Goal: Transaction & Acquisition: Purchase product/service

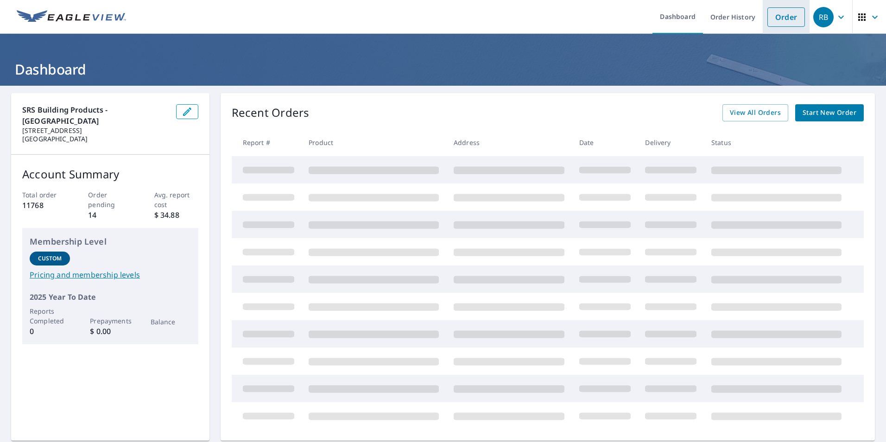
click at [779, 15] on link "Order" at bounding box center [786, 16] width 38 height 19
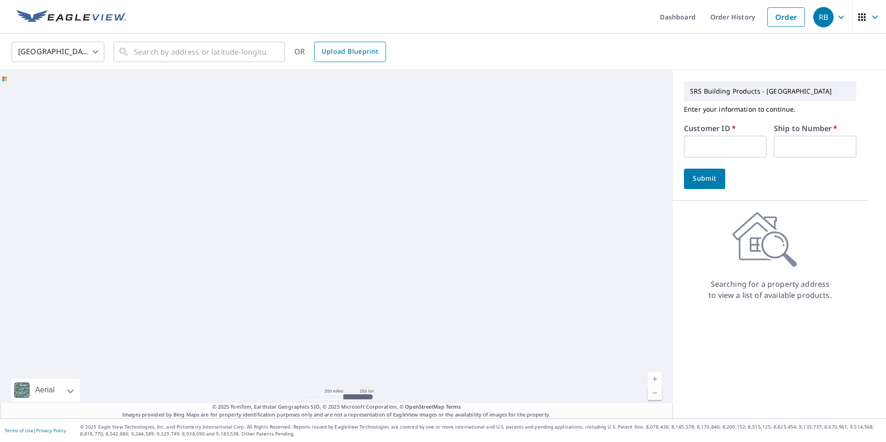
click at [343, 56] on span "Upload Blueprint" at bounding box center [350, 52] width 57 height 12
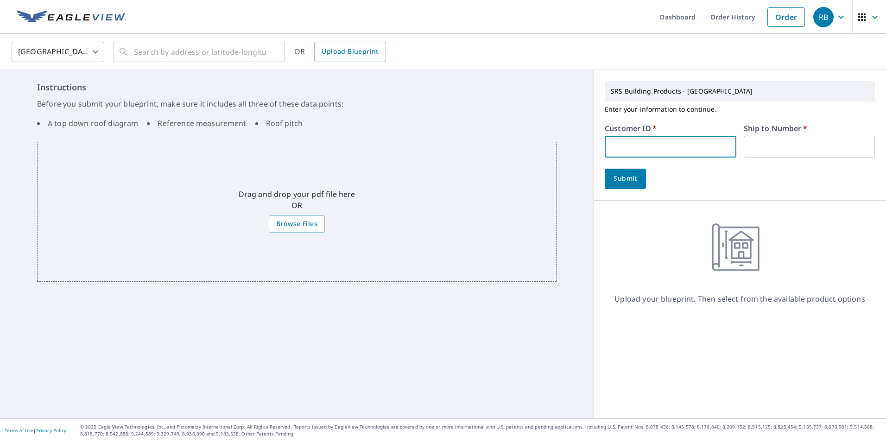
click at [616, 141] on input "text" at bounding box center [670, 147] width 131 height 22
type input "gol324"
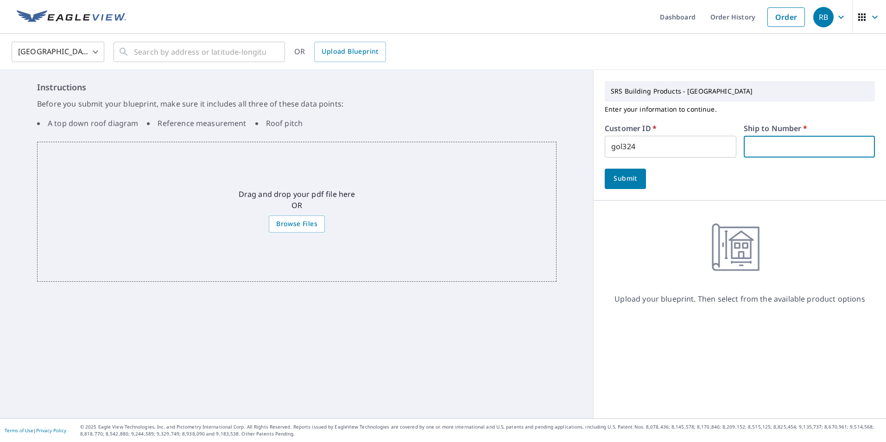
click at [760, 153] on input "text" at bounding box center [809, 147] width 131 height 22
type input "1"
click at [284, 221] on span "Browse Files" at bounding box center [296, 224] width 41 height 12
click at [0, 0] on input "Browse Files" at bounding box center [0, 0] width 0 height 0
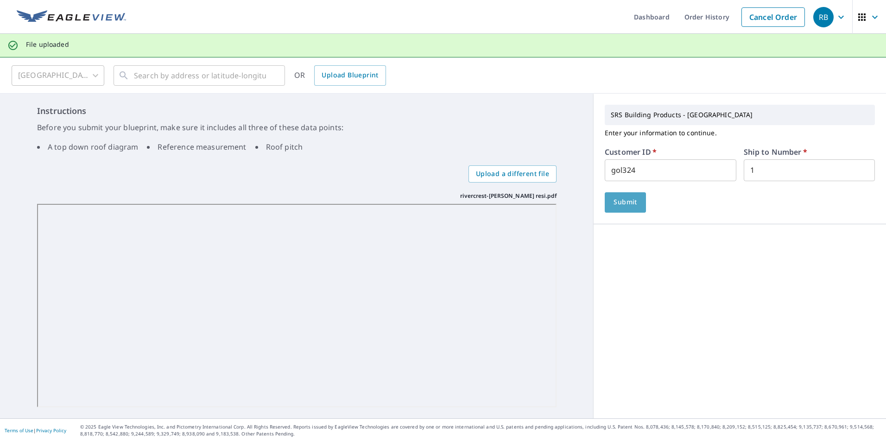
click at [627, 194] on button "Submit" at bounding box center [625, 202] width 41 height 20
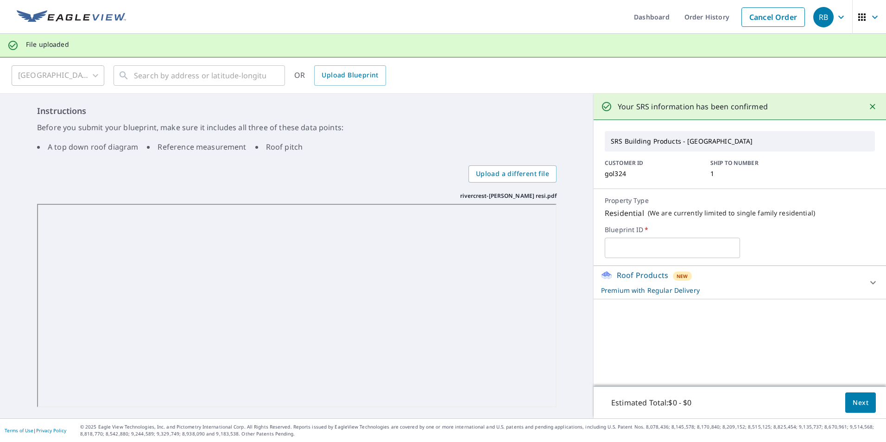
click at [638, 251] on input "text" at bounding box center [672, 248] width 135 height 26
drag, startPoint x: 710, startPoint y: 253, endPoint x: 656, endPoint y: 260, distance: 54.6
click at [656, 260] on input "RIVERCREST -winten design" at bounding box center [672, 248] width 135 height 26
type input "RIVERCREST -[GEOGRAPHIC_DATA]"
click at [852, 399] on span "Next" at bounding box center [860, 403] width 16 height 12
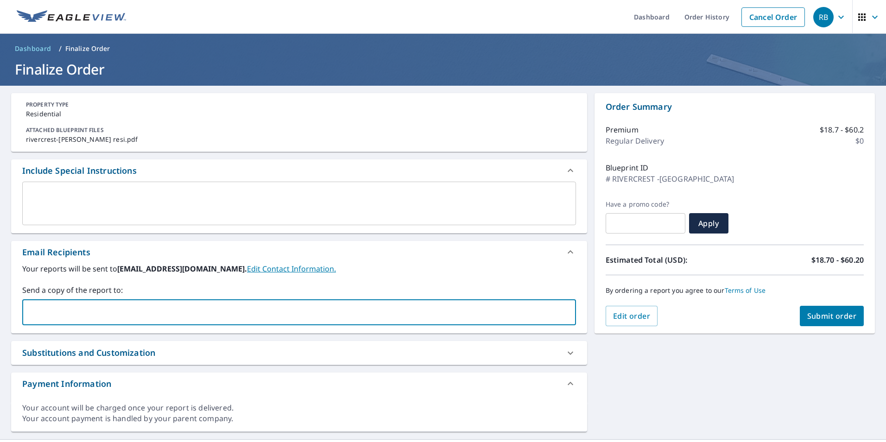
click at [110, 315] on input "text" at bounding box center [291, 312] width 531 height 18
click at [46, 311] on input "text" at bounding box center [291, 312] width 531 height 18
paste input "Anatoliy Baranets <rivercrestllc@gmail.com>"
type input "Anatoliy Baranets <rivercrestllc@gmail.com>"
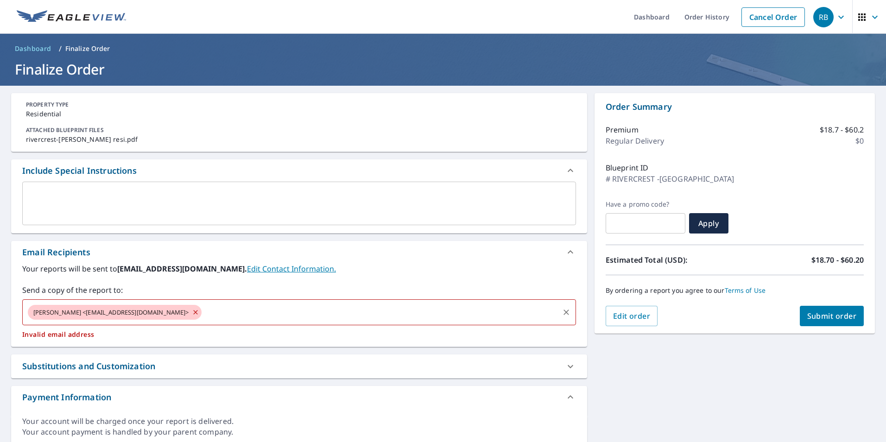
click at [192, 310] on icon at bounding box center [195, 312] width 7 height 10
checkbox input "true"
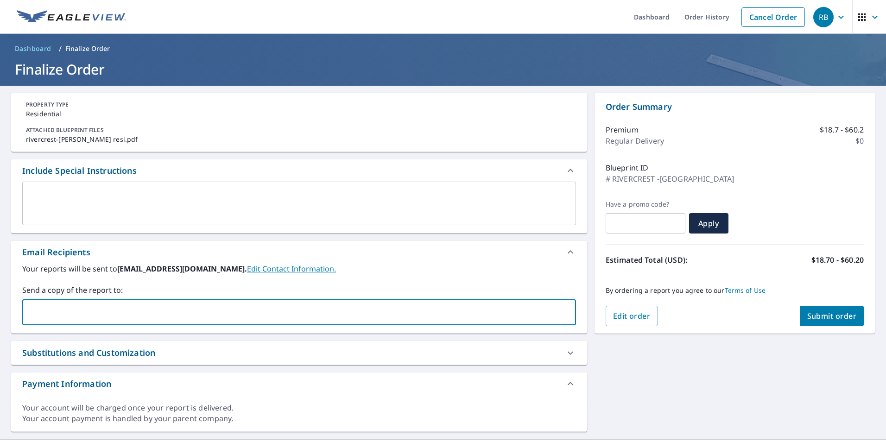
paste input "Anatoliy Baranets <rivercrestllc@gmail.com>"
drag, startPoint x: 97, startPoint y: 311, endPoint x: -11, endPoint y: 312, distance: 108.0
click at [0, 312] on html "RB RB Dashboard Order History Cancel Order RB Dashboard / Finalize Order Finali…" at bounding box center [443, 221] width 886 height 442
click at [136, 312] on input "rivercrestllc@gmail.com>" at bounding box center [291, 312] width 531 height 18
type input "rivercrestllc@gmail.com"
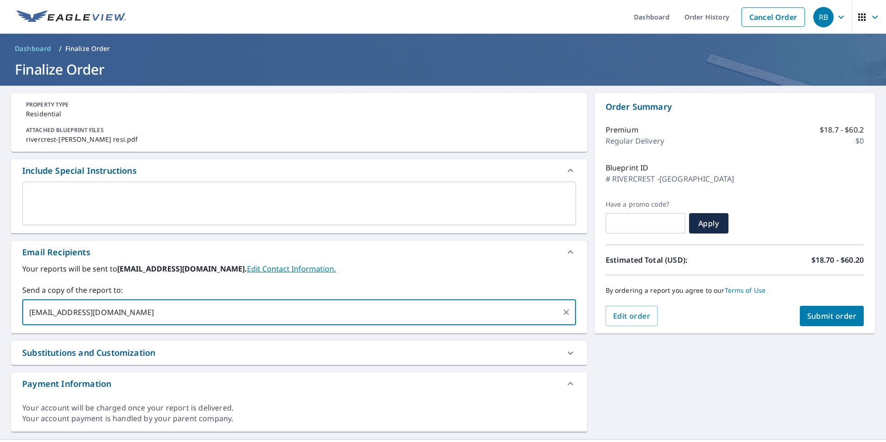
checkbox input "true"
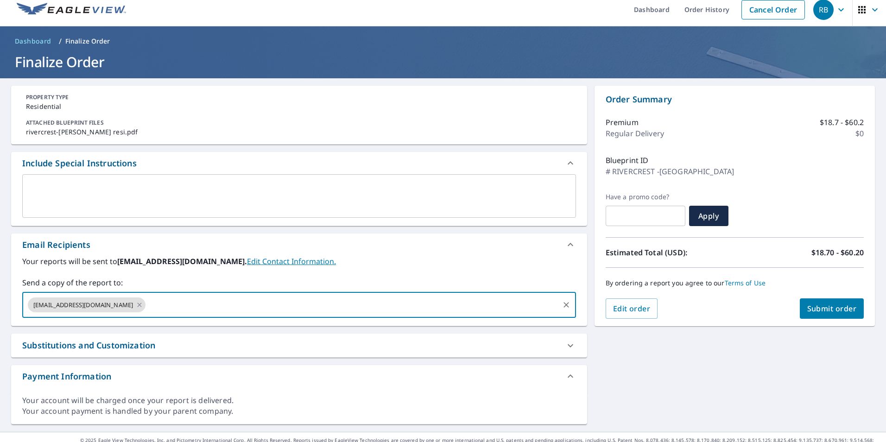
scroll to position [21, 0]
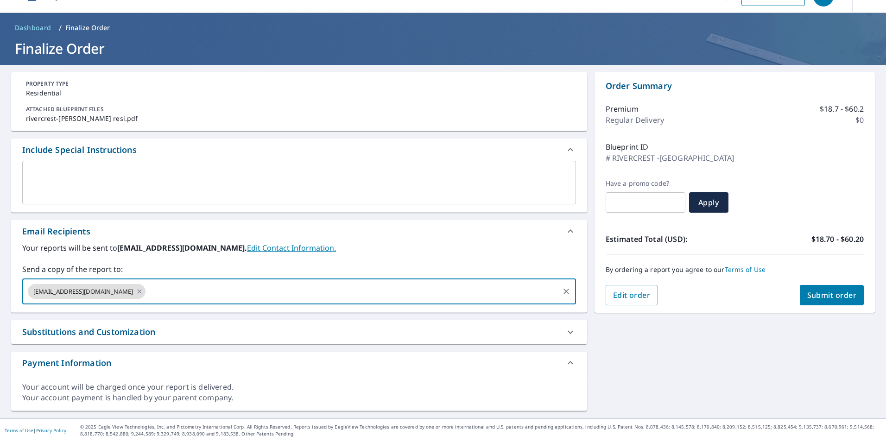
click at [73, 174] on textarea at bounding box center [299, 183] width 541 height 26
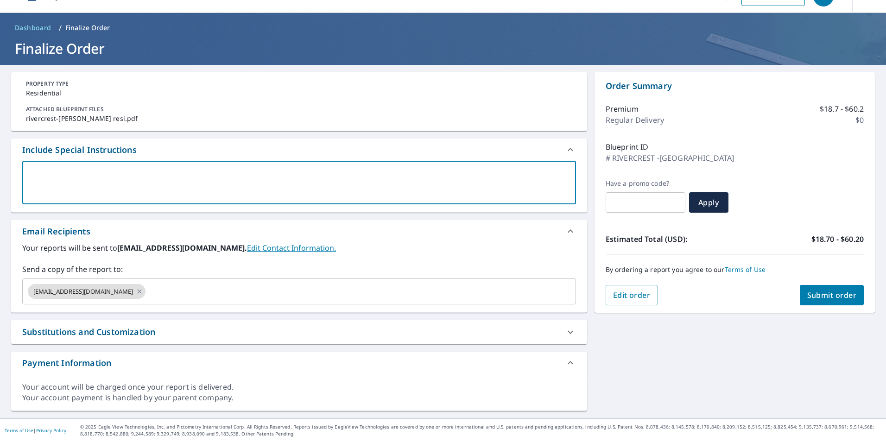
type textarea "m"
type textarea "x"
checkbox input "true"
type textarea "me"
type textarea "x"
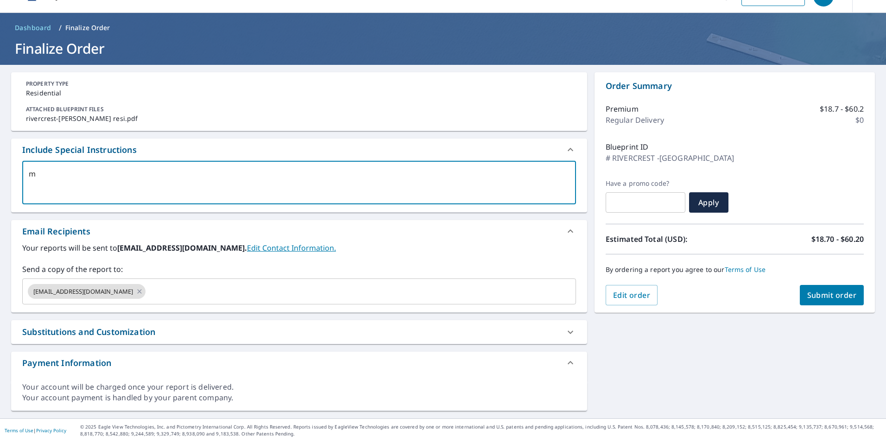
checkbox input "true"
type textarea "mea"
type textarea "x"
checkbox input "true"
type textarea "meas"
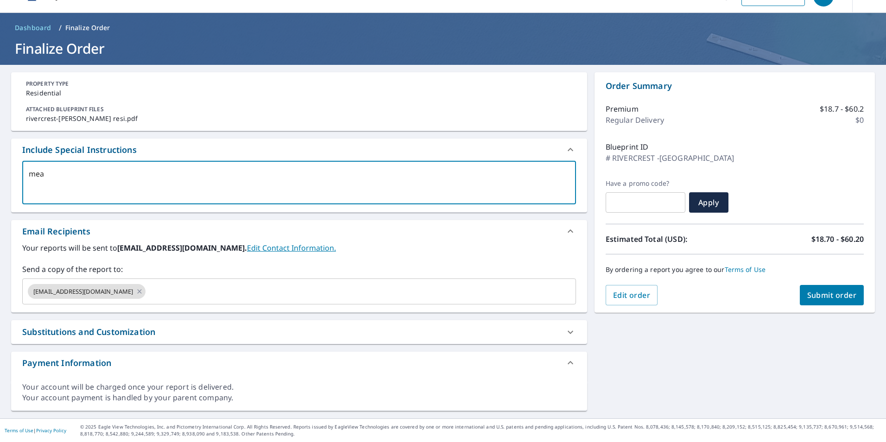
type textarea "x"
checkbox input "true"
type textarea "measu"
type textarea "x"
checkbox input "true"
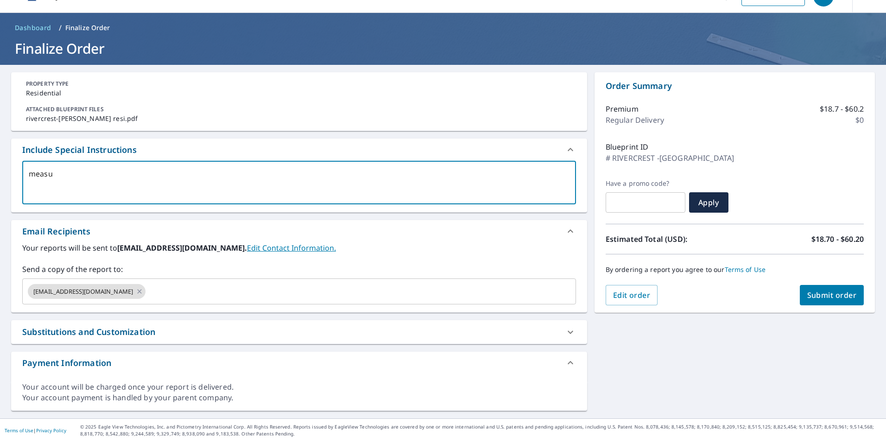
type textarea "measur"
type textarea "x"
checkbox input "true"
type textarea "measurm"
type textarea "x"
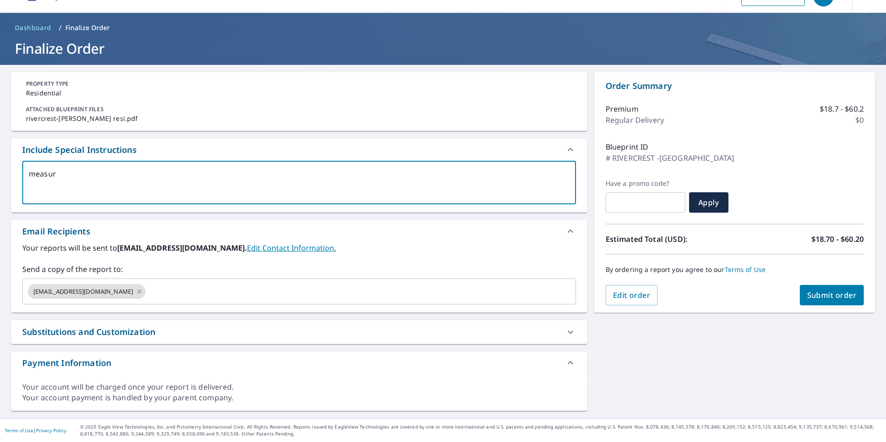
checkbox input "true"
type textarea "measurme"
type textarea "x"
checkbox input "true"
type textarea "measurmen"
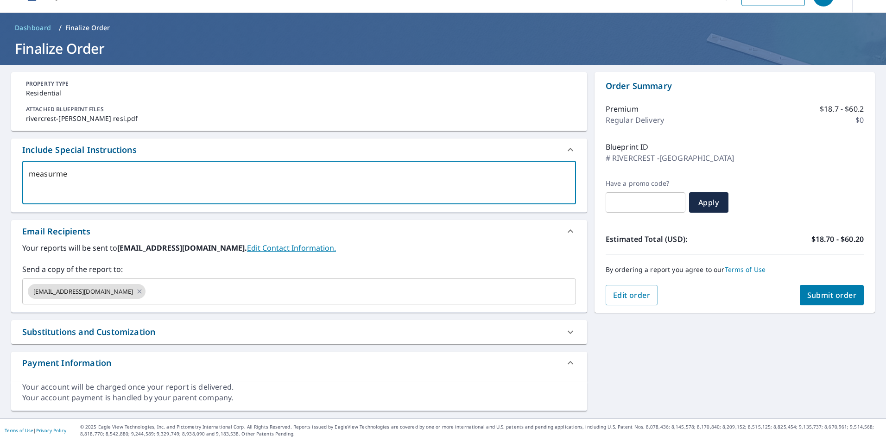
type textarea "x"
checkbox input "true"
type textarea "measurment"
type textarea "x"
checkbox input "true"
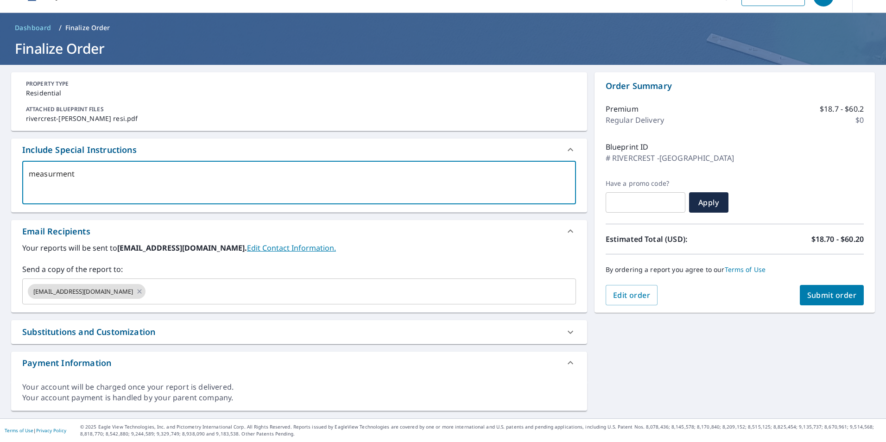
type textarea "measurments"
type textarea "x"
checkbox input "true"
type textarea "measurments"
type textarea "x"
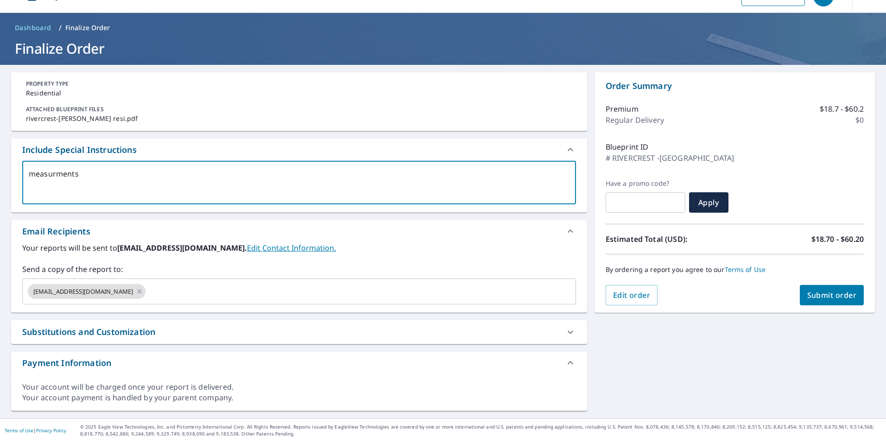
checkbox input "true"
type textarea "measurments o"
type textarea "x"
checkbox input "true"
type textarea "measurments on"
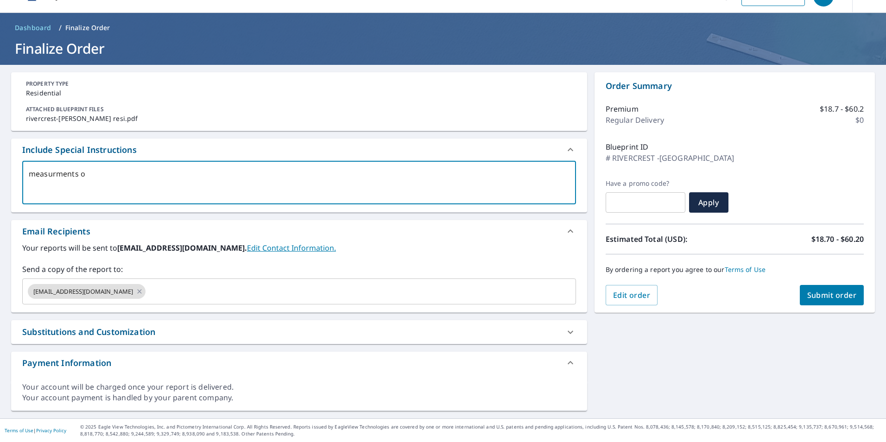
type textarea "x"
checkbox input "true"
type textarea "measurments on"
type textarea "x"
checkbox input "true"
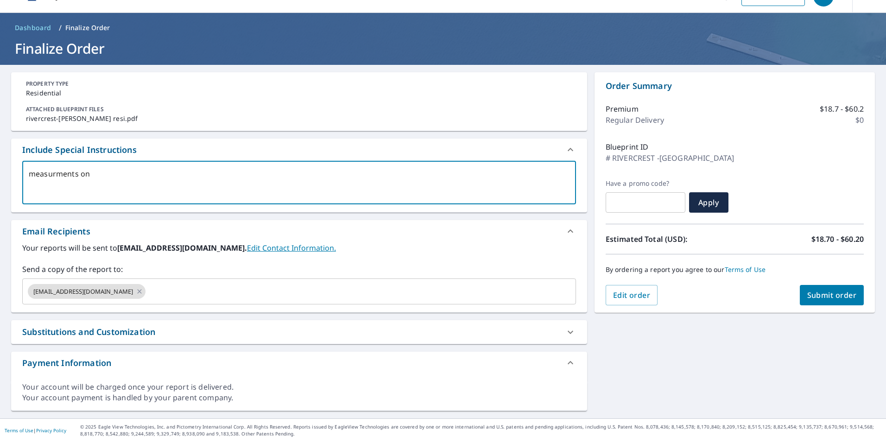
type textarea "measurments on p"
type textarea "x"
checkbox input "true"
type textarea "measurments on pa"
type textarea "x"
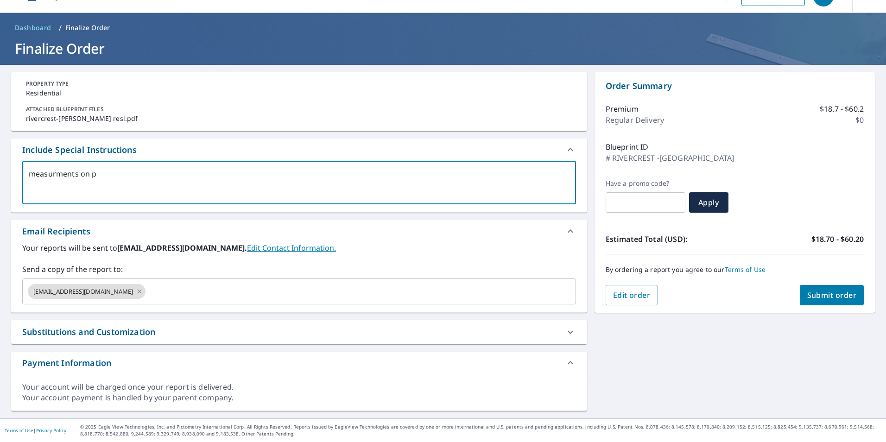
checkbox input "true"
type textarea "measurments on pag"
type textarea "x"
checkbox input "true"
type textarea "measurments on page"
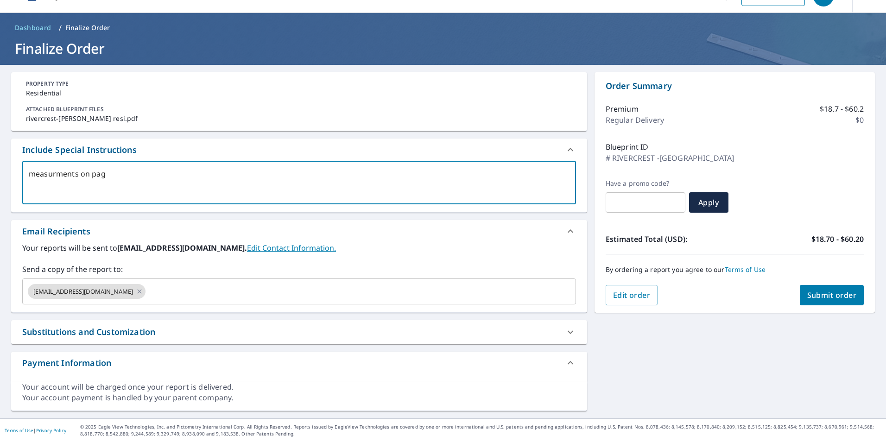
type textarea "x"
checkbox input "true"
type textarea "measurements on page"
type textarea "x"
checkbox input "true"
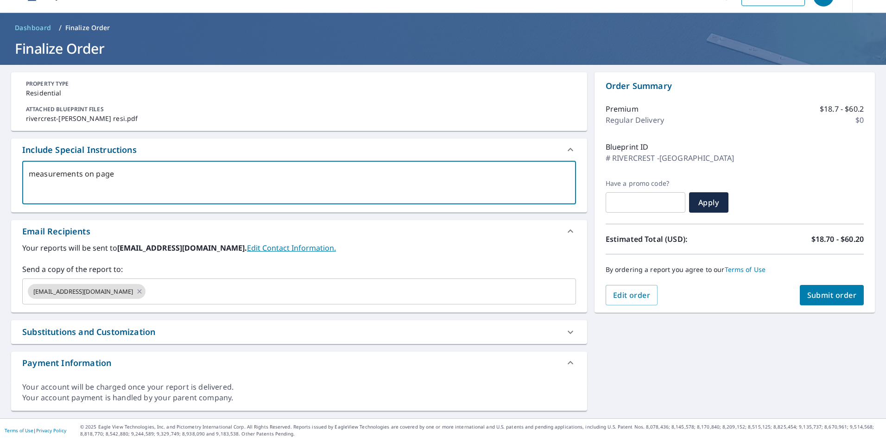
type textarea "measurements on page"
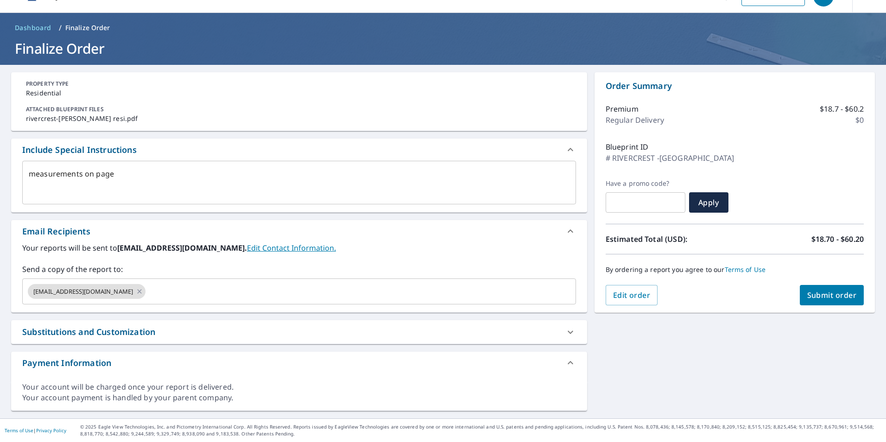
type textarea "x"
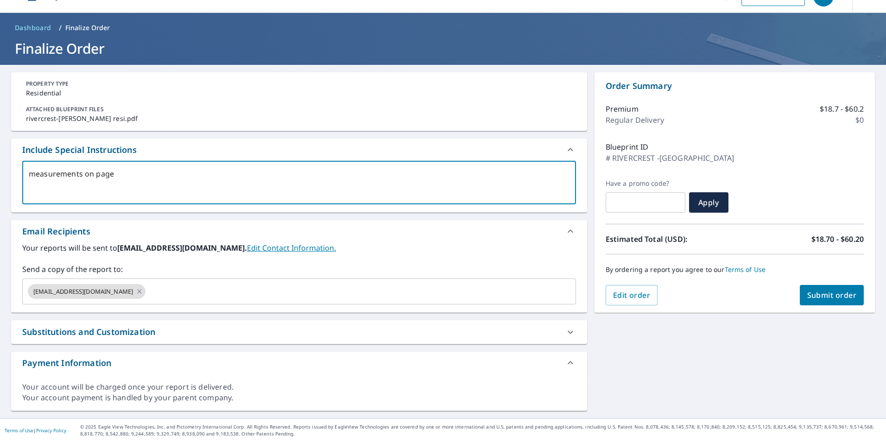
click at [133, 174] on textarea "measurements on page" at bounding box center [299, 183] width 541 height 26
type textarea "measurements on page"
type textarea "x"
checkbox input "true"
type textarea "measurements on page"
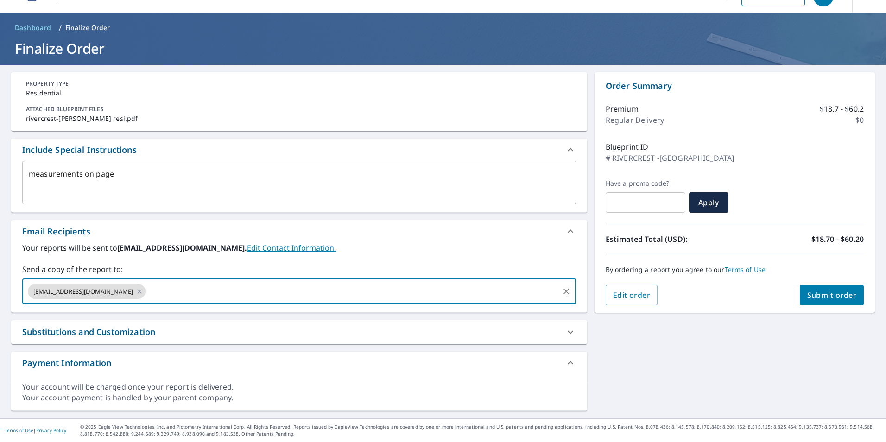
click at [147, 294] on input "text" at bounding box center [352, 292] width 410 height 18
type textarea "x"
click at [128, 178] on textarea "measurements on page" at bounding box center [299, 183] width 541 height 26
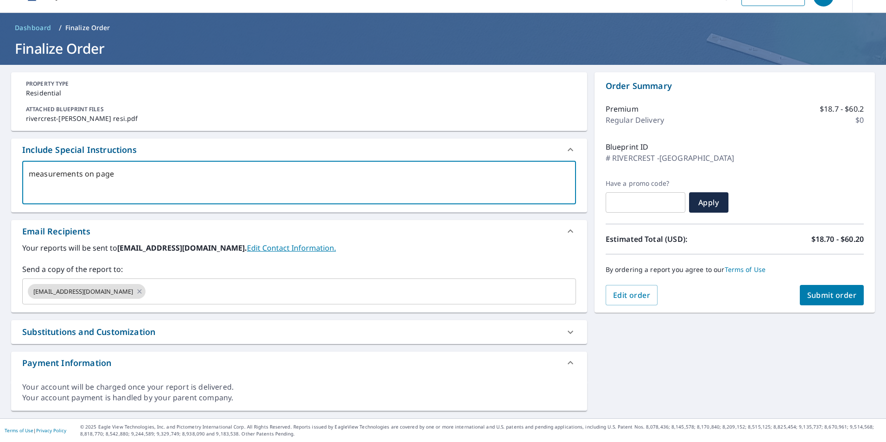
type textarea "measurements on page 6"
type textarea "x"
checkbox input "true"
type textarea "measurements on page 6."
type textarea "x"
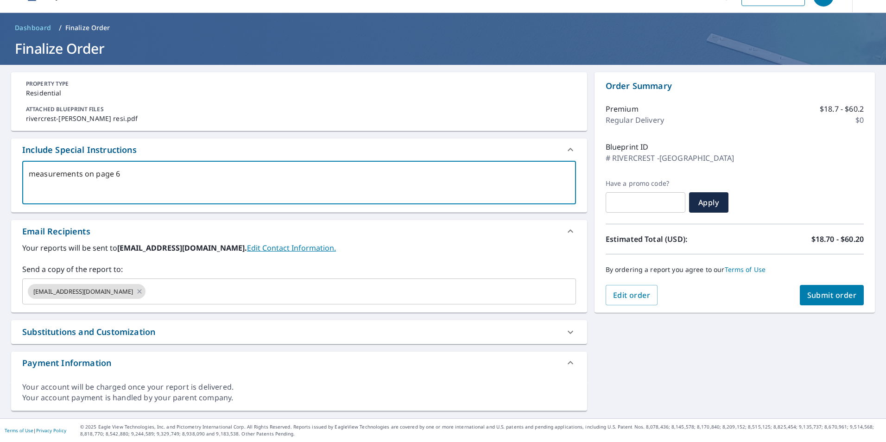
checkbox input "true"
type textarea "measurements on page 6."
type textarea "x"
checkbox input "true"
type textarea "measurements on page 6. 6"
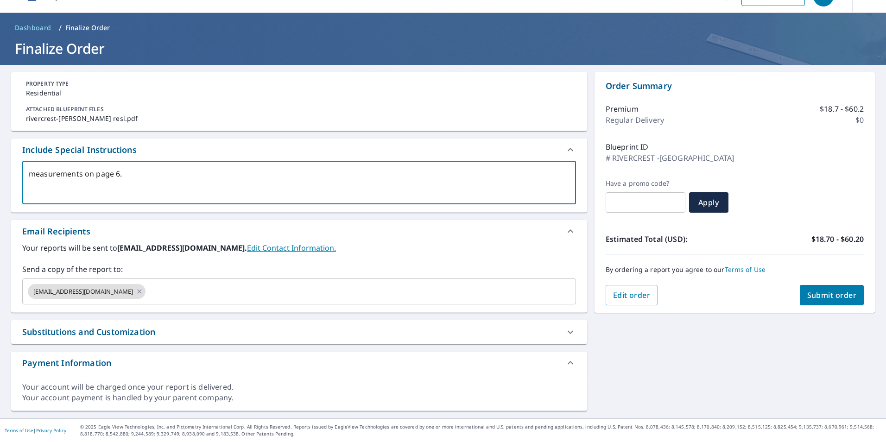
type textarea "x"
checkbox input "true"
type textarea "measurements on page 6. 6:"
type textarea "x"
checkbox input "true"
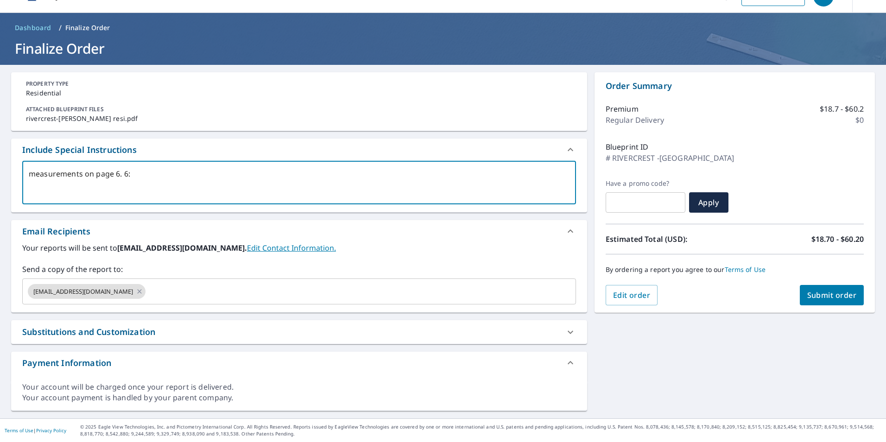
type textarea "measurements on page 6. 6:1"
type textarea "x"
checkbox input "true"
type textarea "measurements on page 6. 6:12"
type textarea "x"
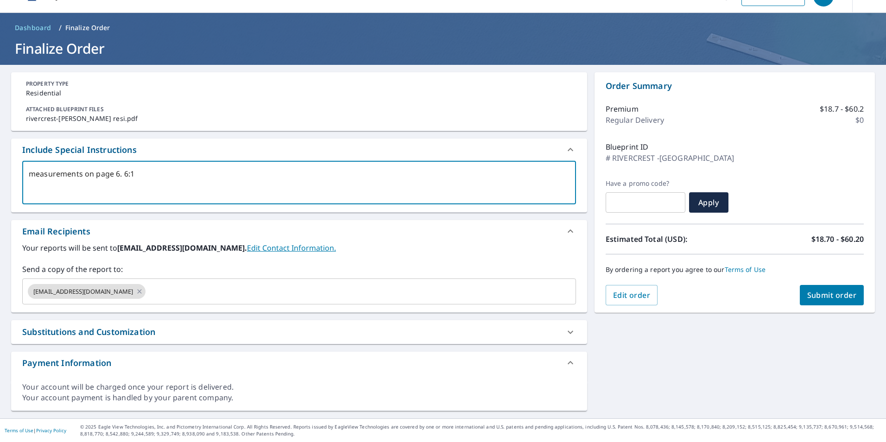
checkbox input "true"
type textarea "measurements on page 6. 6:12"
type textarea "x"
checkbox input "true"
type textarea "measurements on page 6. 6:12 p"
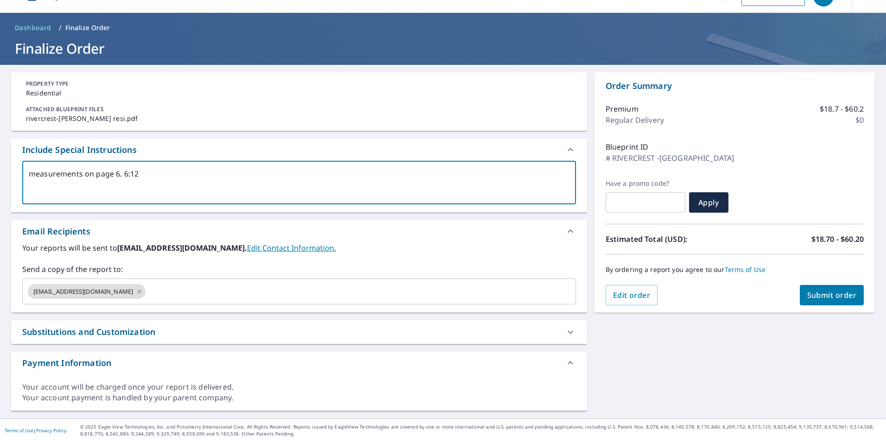
type textarea "x"
checkbox input "true"
type textarea "measurements on page 6. 6:12 pi"
type textarea "x"
checkbox input "true"
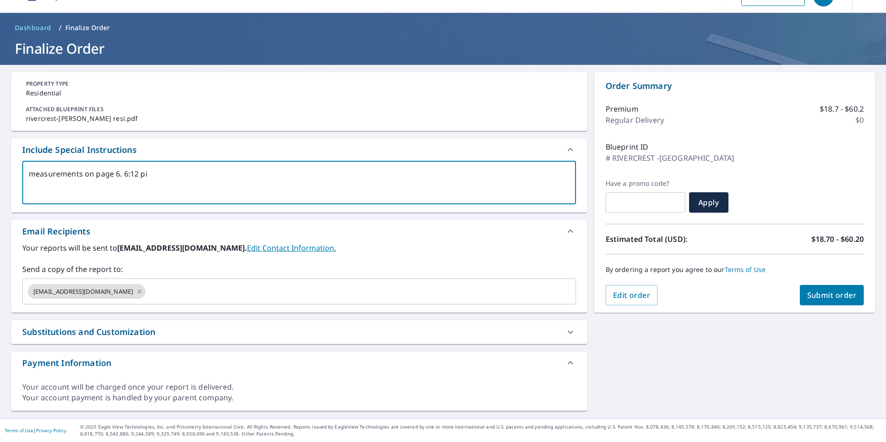
type textarea "measurements on page 6. 6:12 pit"
type textarea "x"
checkbox input "true"
type textarea "measurements on page 6. 6:12 pitc"
type textarea "x"
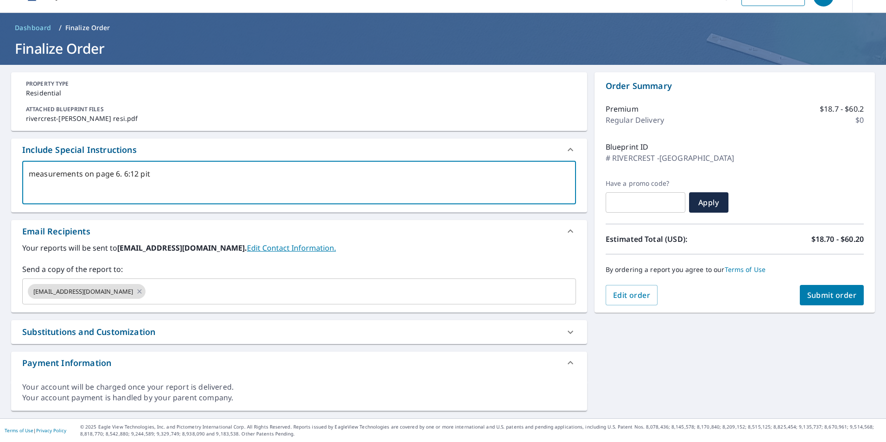
checkbox input "true"
type textarea "measurements on page 6. 6:12 pitch"
type textarea "x"
checkbox input "true"
type textarea "measurements on page 6. 6:12 pitch"
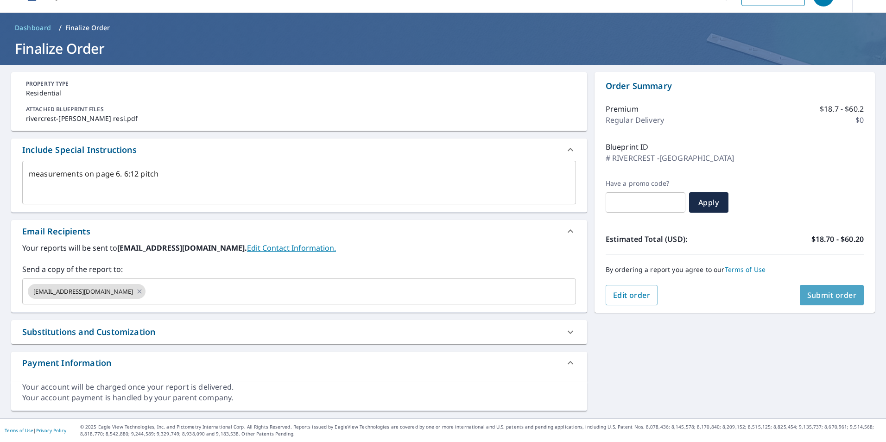
click at [840, 296] on span "Submit order" at bounding box center [832, 295] width 50 height 10
type textarea "x"
checkbox input "true"
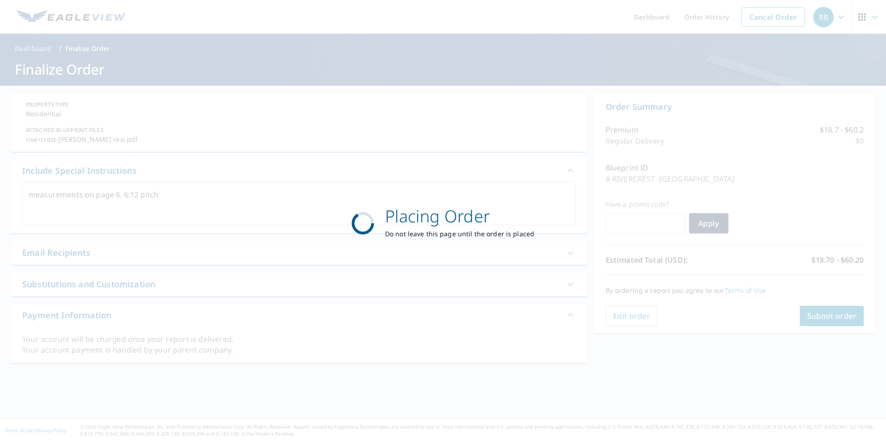
scroll to position [0, 0]
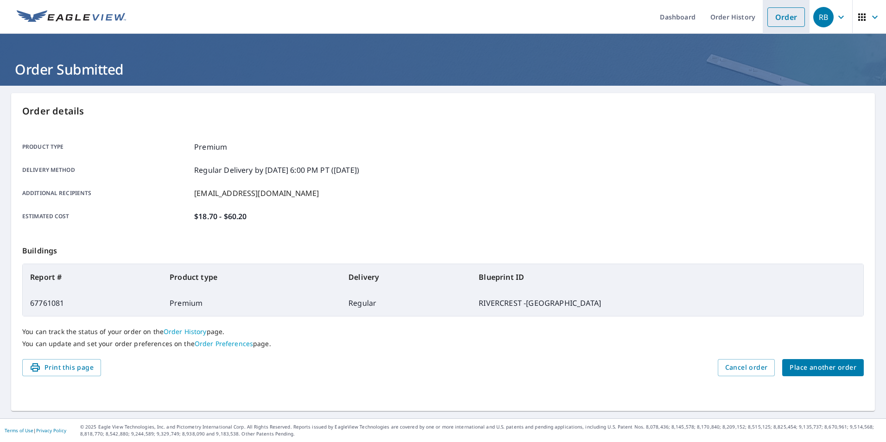
click at [776, 17] on link "Order" at bounding box center [786, 16] width 38 height 19
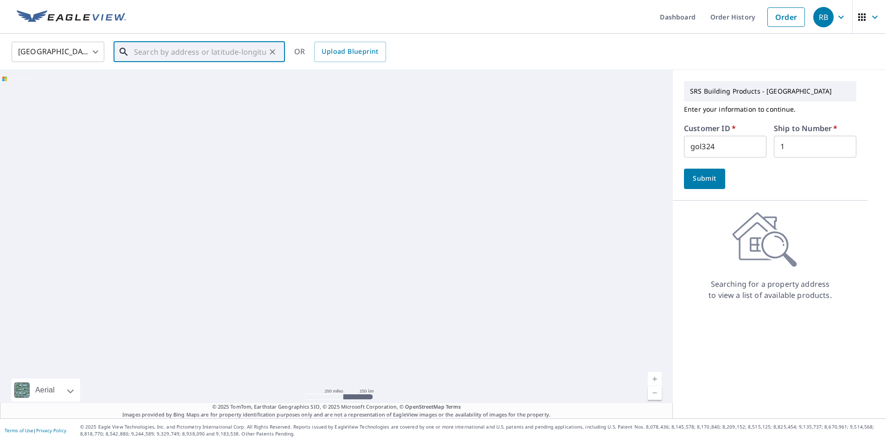
click at [219, 56] on input "text" at bounding box center [200, 52] width 132 height 26
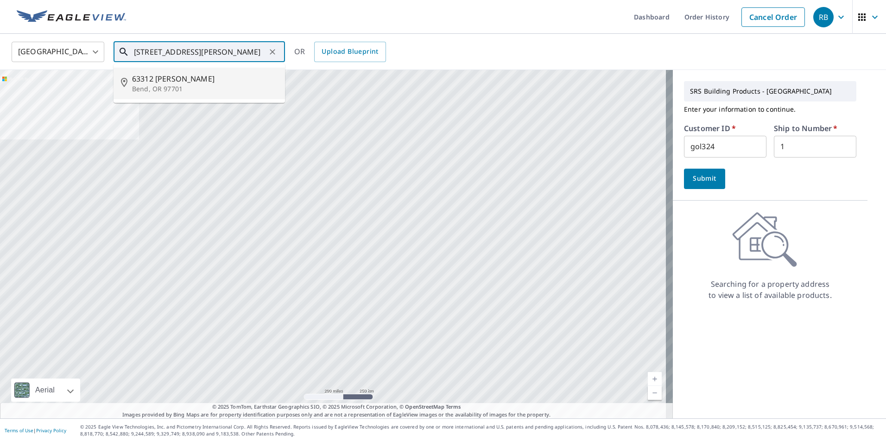
click at [146, 90] on p "Bend, OR 97701" at bounding box center [204, 88] width 145 height 9
type input "63312 Carly Ln Bend, OR 97701"
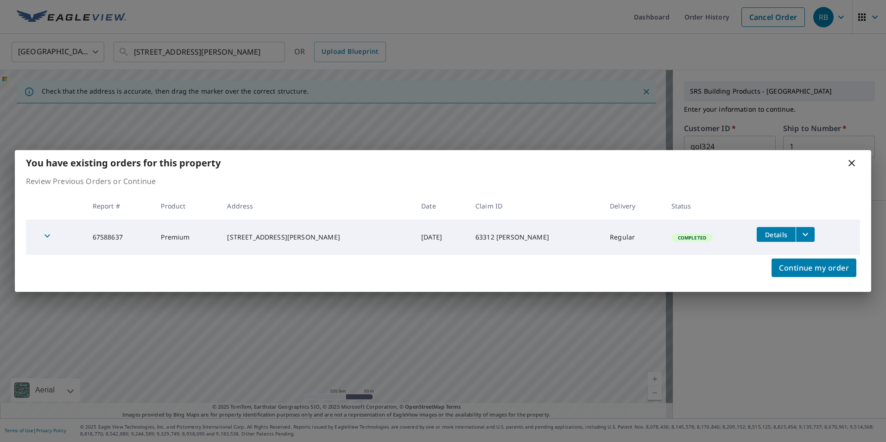
click at [800, 235] on icon "filesDropdownBtn-67588637" at bounding box center [805, 234] width 11 height 11
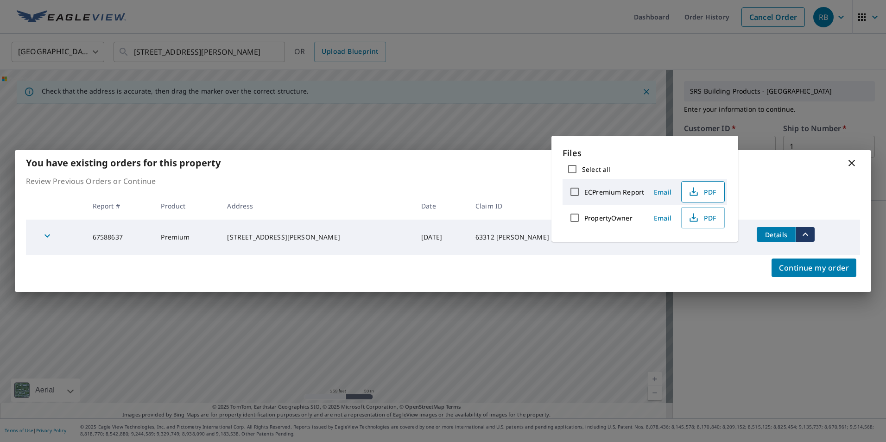
click at [693, 189] on icon "button" at bounding box center [693, 190] width 4 height 6
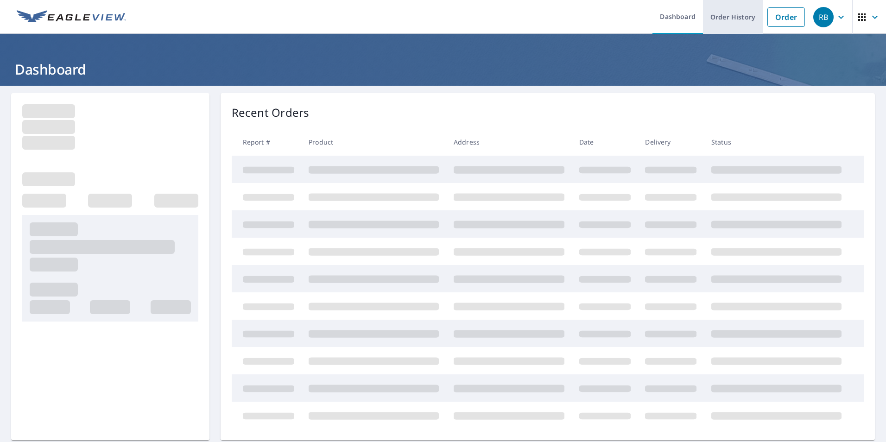
click at [715, 17] on link "Order History" at bounding box center [733, 17] width 60 height 34
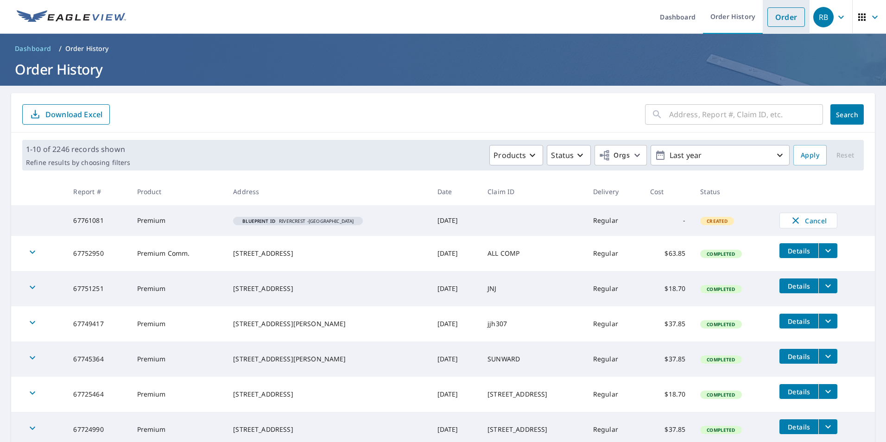
click at [768, 19] on link "Order" at bounding box center [786, 16] width 38 height 19
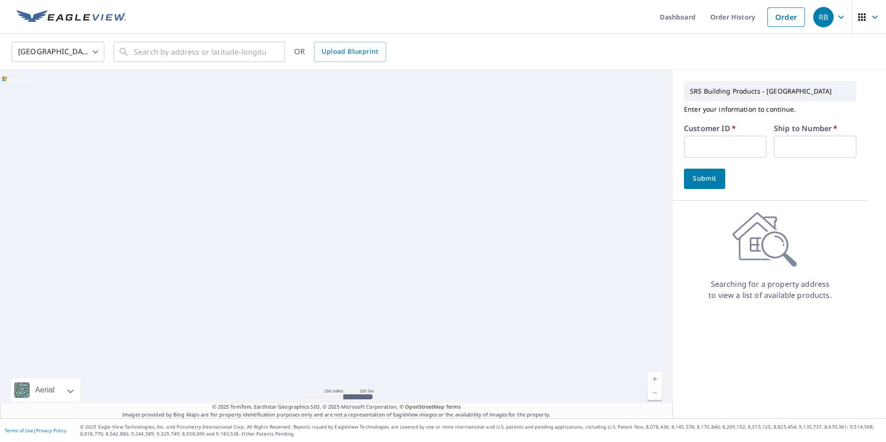
click at [699, 148] on input "text" at bounding box center [725, 147] width 82 height 22
type input "jjh307"
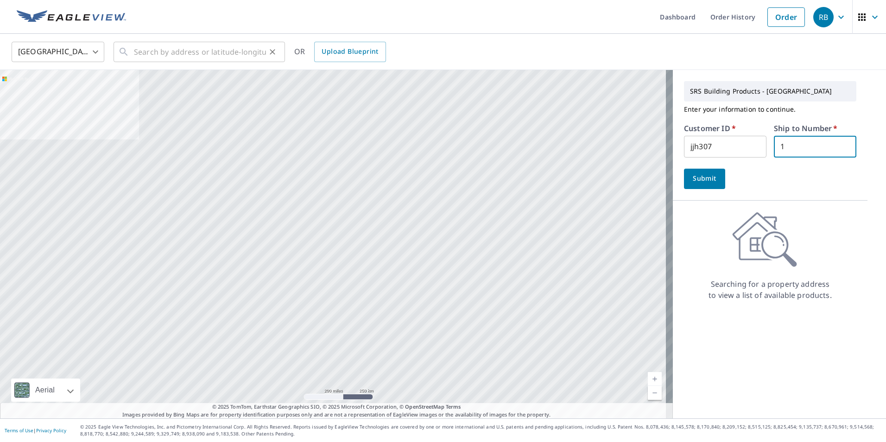
type input "1"
click at [134, 57] on input "text" at bounding box center [200, 52] width 132 height 26
click at [141, 50] on input "text" at bounding box center [200, 52] width 132 height 26
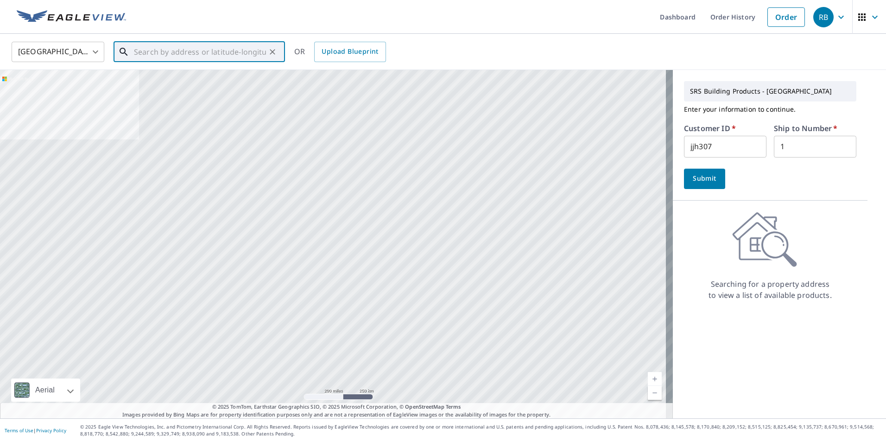
paste input "[STREET_ADDRESS]"
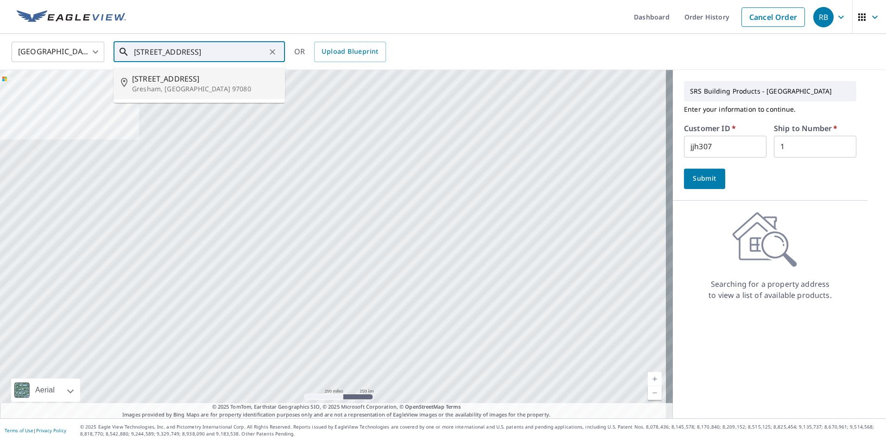
click at [186, 83] on span "[STREET_ADDRESS]" at bounding box center [204, 78] width 145 height 11
type input "[STREET_ADDRESS]"
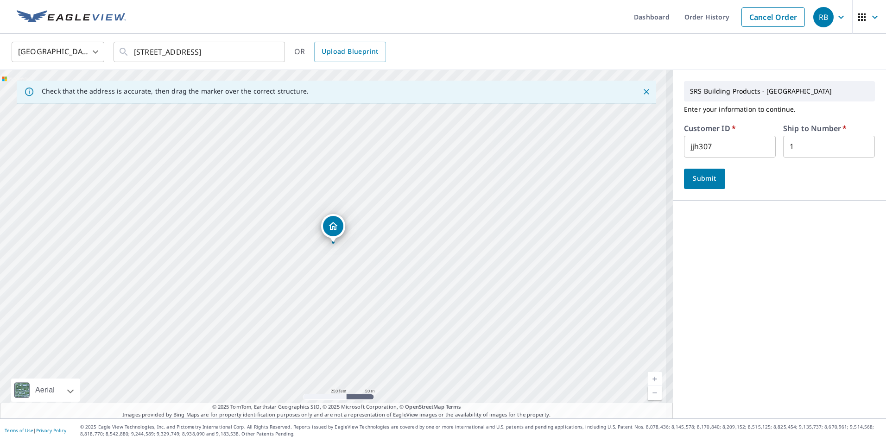
click at [701, 177] on span "Submit" at bounding box center [704, 179] width 26 height 12
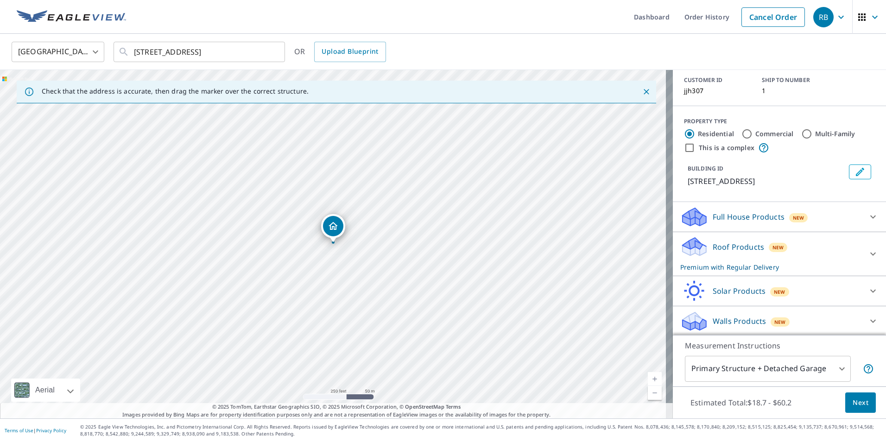
scroll to position [61, 0]
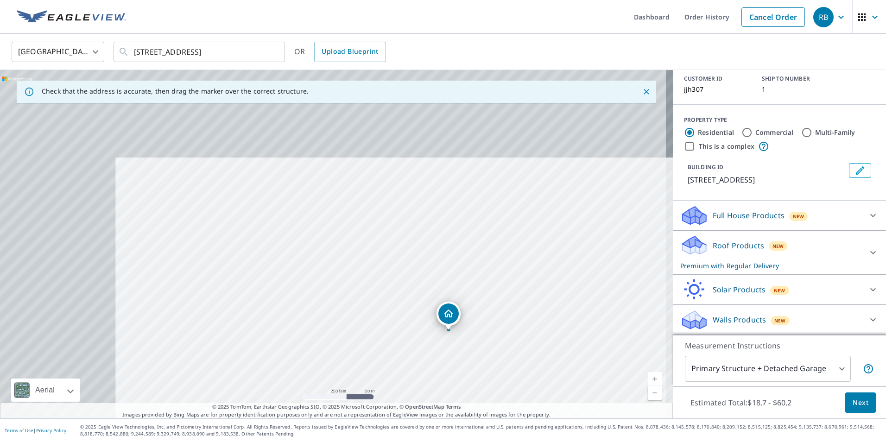
click at [852, 397] on span "Next" at bounding box center [860, 403] width 16 height 12
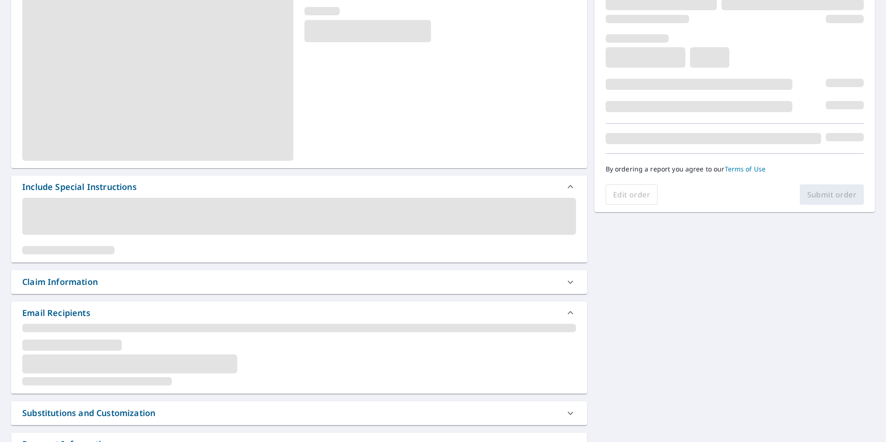
scroll to position [139, 0]
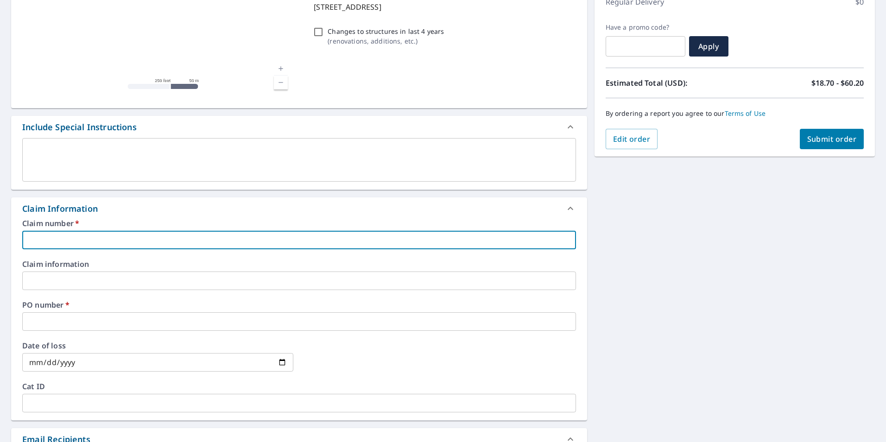
drag, startPoint x: 58, startPoint y: 239, endPoint x: 58, endPoint y: 234, distance: 5.1
click at [58, 236] on input "text" at bounding box center [299, 240] width 554 height 19
type input "jjh307"
checkbox input "true"
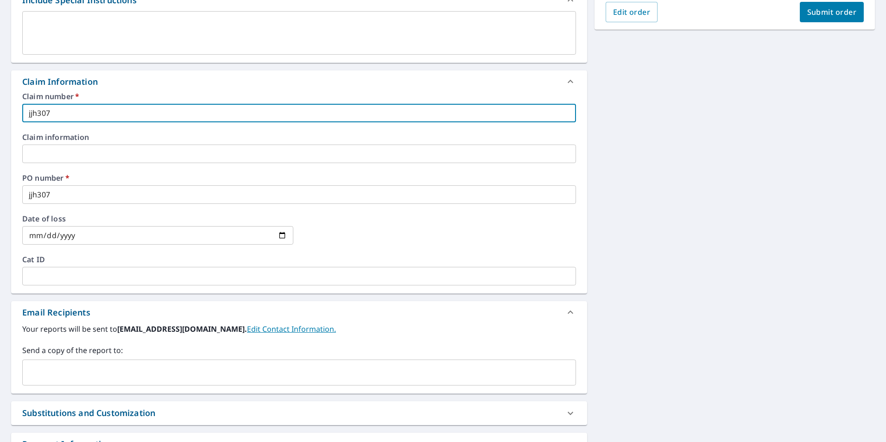
scroll to position [278, 0]
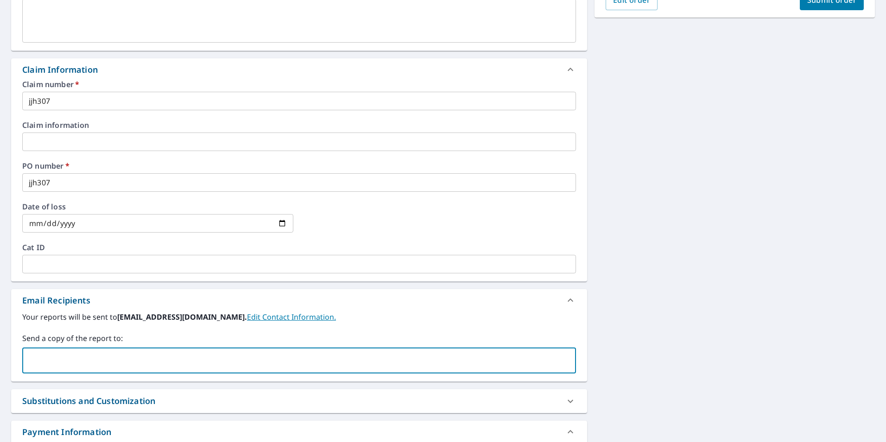
click at [50, 356] on input "text" at bounding box center [291, 361] width 531 height 18
click at [45, 362] on input "text" at bounding box center [291, 361] width 531 height 18
paste input "[PERSON_NAME] <[PERSON_NAME][EMAIL_ADDRESS][DOMAIN_NAME]>"
drag, startPoint x: 96, startPoint y: 359, endPoint x: 7, endPoint y: 353, distance: 88.7
click at [7, 353] on div "[STREET_ADDRESS] Aerial Road A standard road map Aerial A detailed look from ab…" at bounding box center [443, 148] width 886 height 680
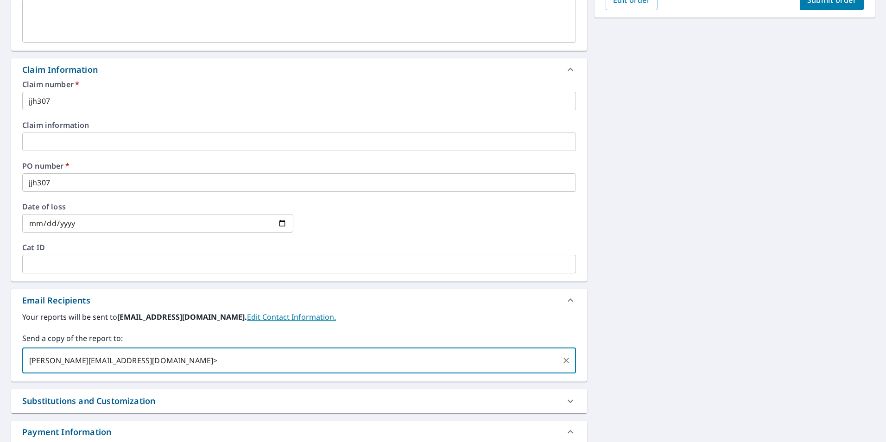
click at [131, 363] on input "[PERSON_NAME][EMAIL_ADDRESS][DOMAIN_NAME]>" at bounding box center [291, 361] width 531 height 18
type input "[PERSON_NAME][EMAIL_ADDRESS][DOMAIN_NAME]"
checkbox input "true"
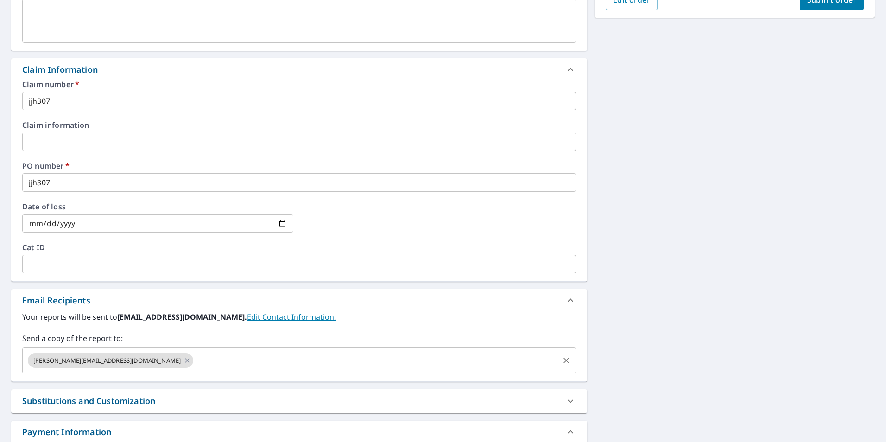
click at [195, 358] on input "text" at bounding box center [376, 361] width 363 height 18
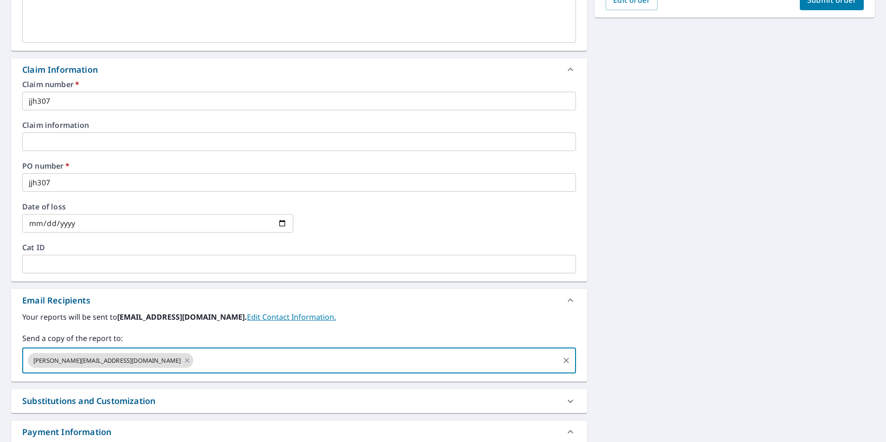
paste input "[PERSON_NAME][EMAIL_ADDRESS][DOMAIN_NAME]"
type input "[PERSON_NAME][EMAIL_ADDRESS][DOMAIN_NAME]"
checkbox input "true"
click at [363, 355] on input "text" at bounding box center [460, 361] width 195 height 18
paste input "[PERSON_NAME][EMAIL_ADDRESS][DOMAIN_NAME]"
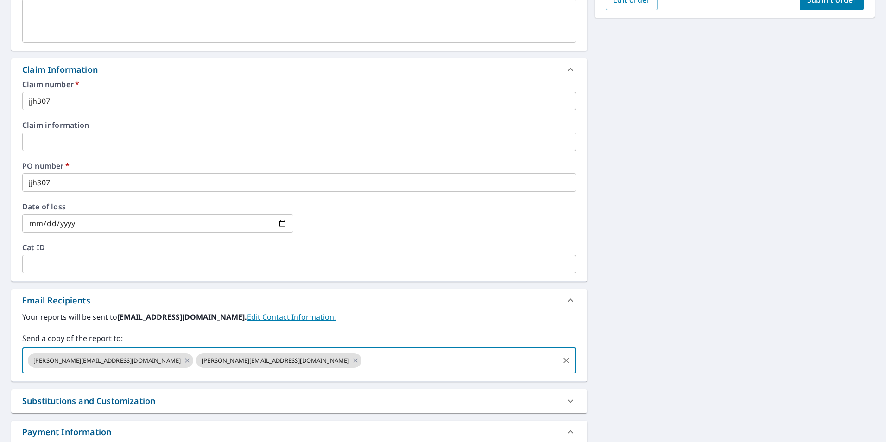
type input "[PERSON_NAME][EMAIL_ADDRESS][DOMAIN_NAME]"
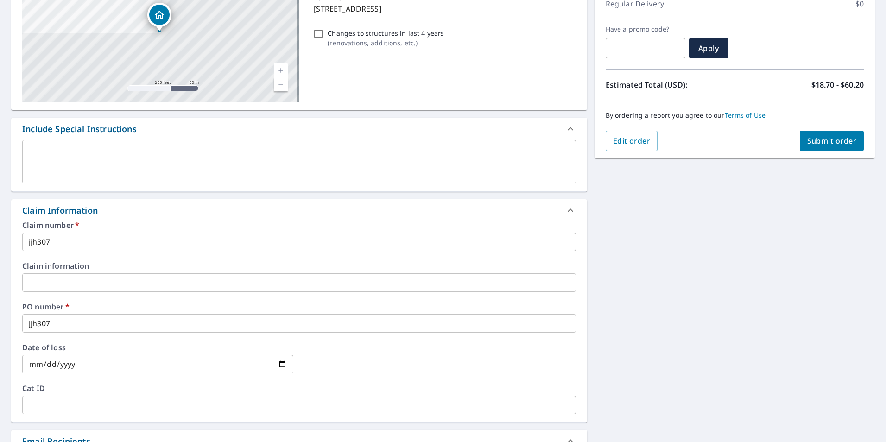
scroll to position [46, 0]
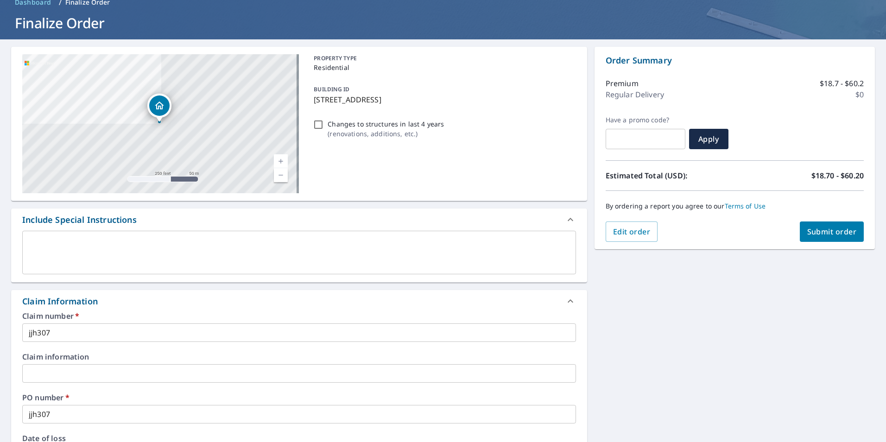
click at [829, 231] on span "Submit order" at bounding box center [832, 232] width 50 height 10
checkbox input "true"
